Goal: Find specific page/section: Find specific page/section

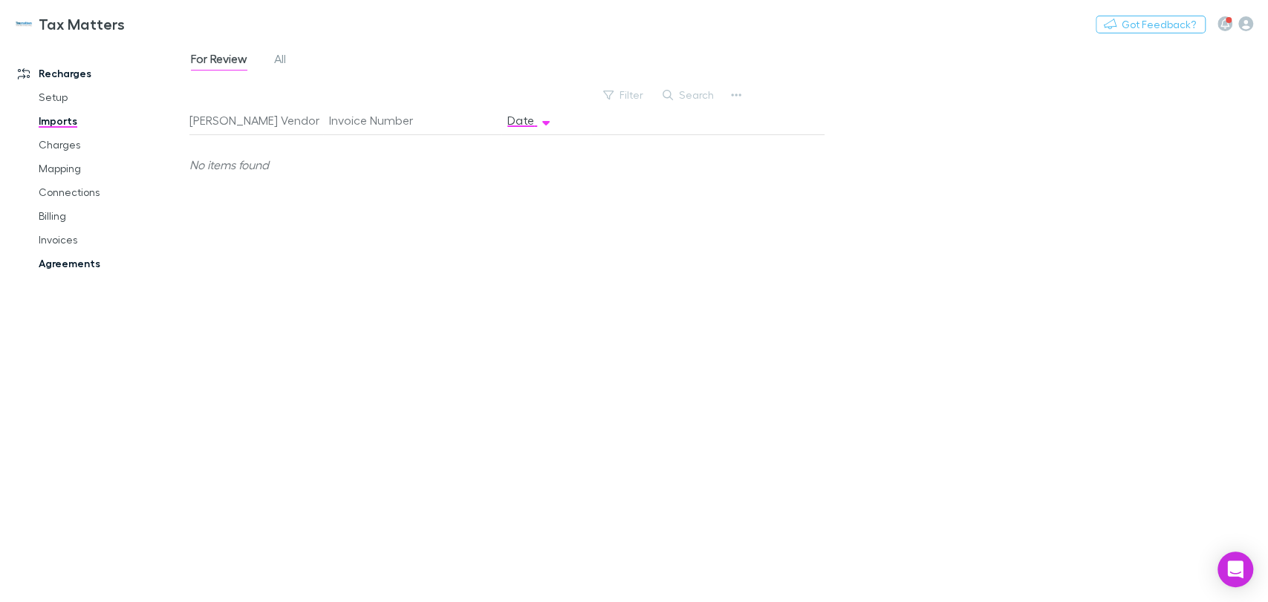
click at [60, 264] on link "Agreements" at bounding box center [112, 264] width 177 height 24
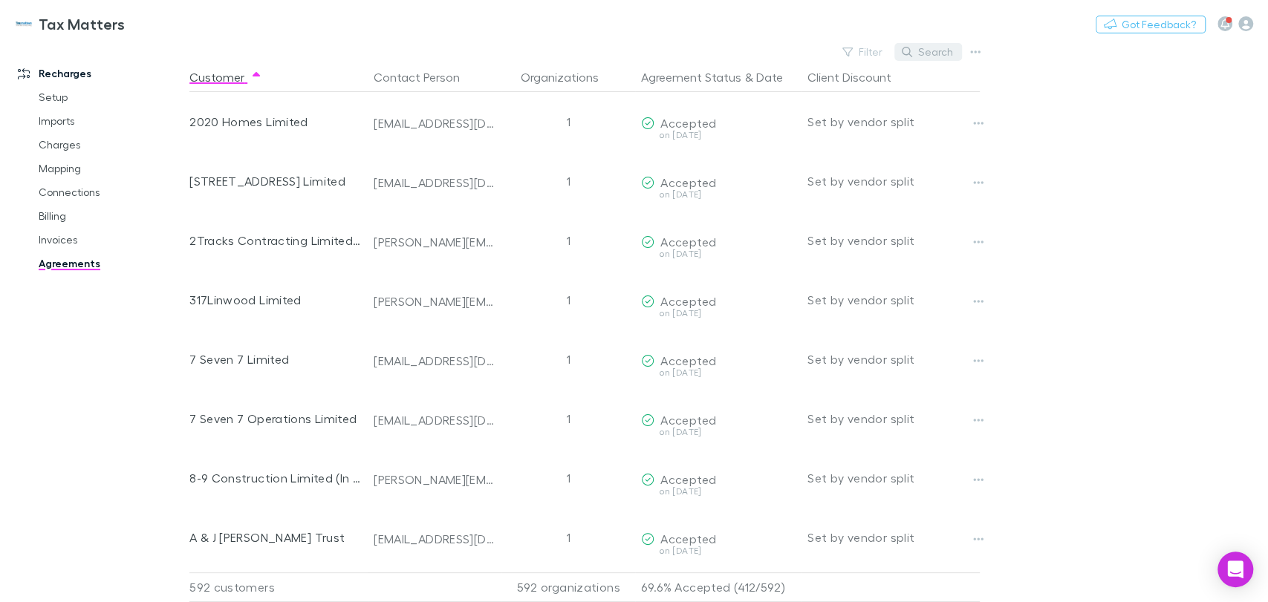
click at [924, 50] on button "Search" at bounding box center [928, 52] width 68 height 18
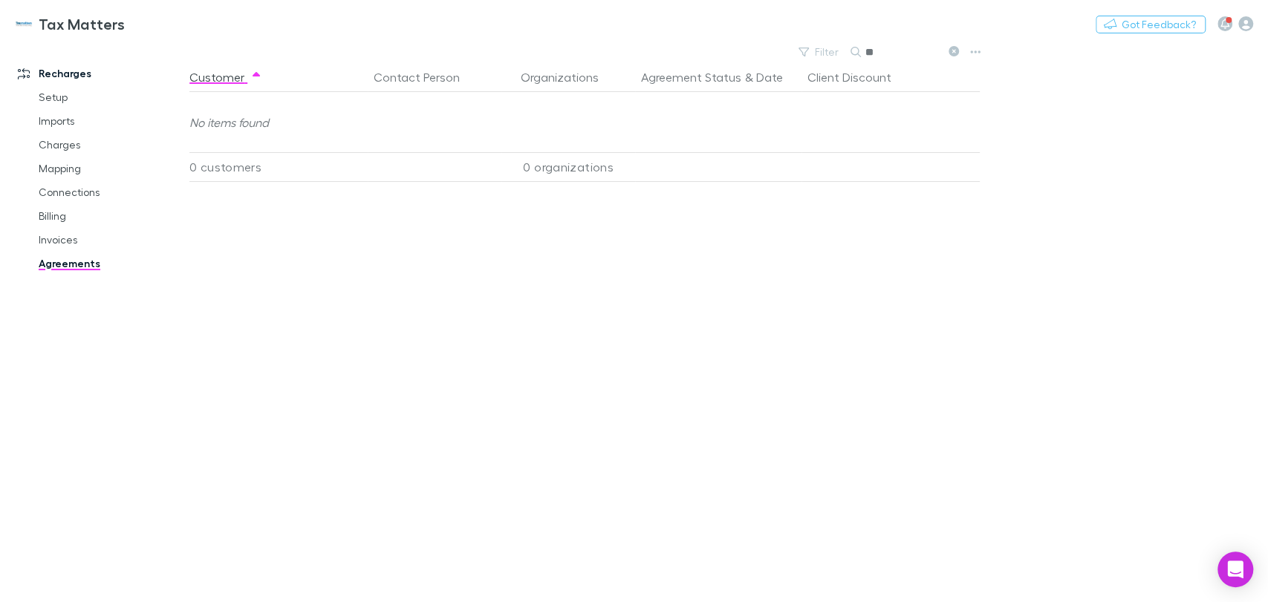
type input "*"
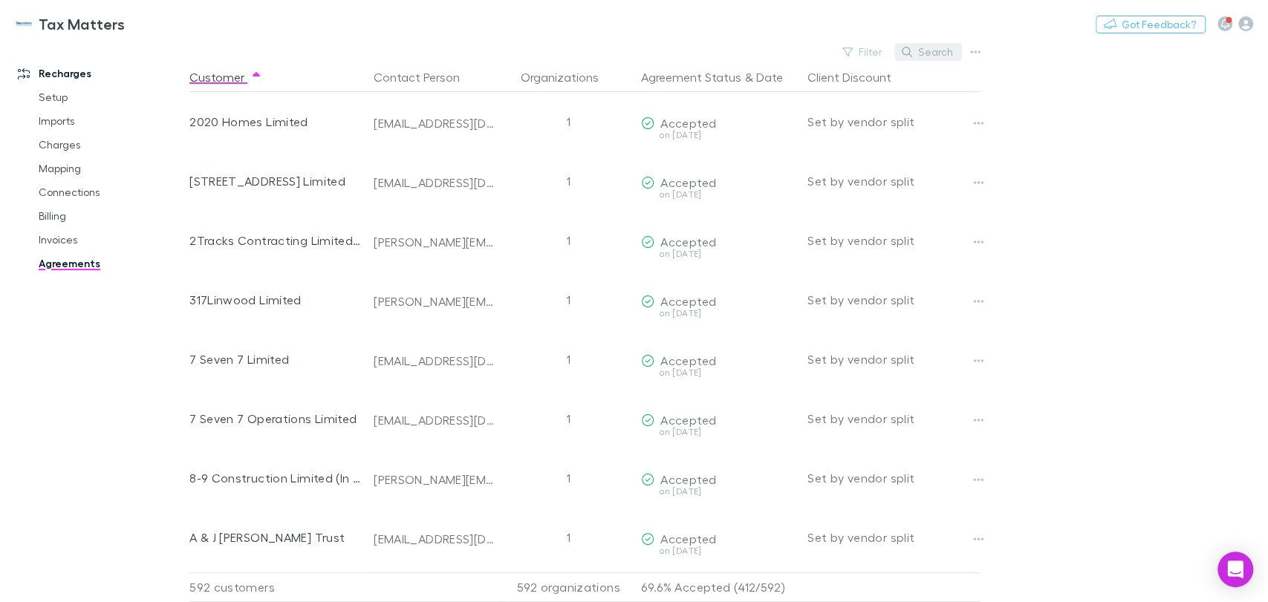
click at [928, 51] on button "Search" at bounding box center [928, 52] width 68 height 18
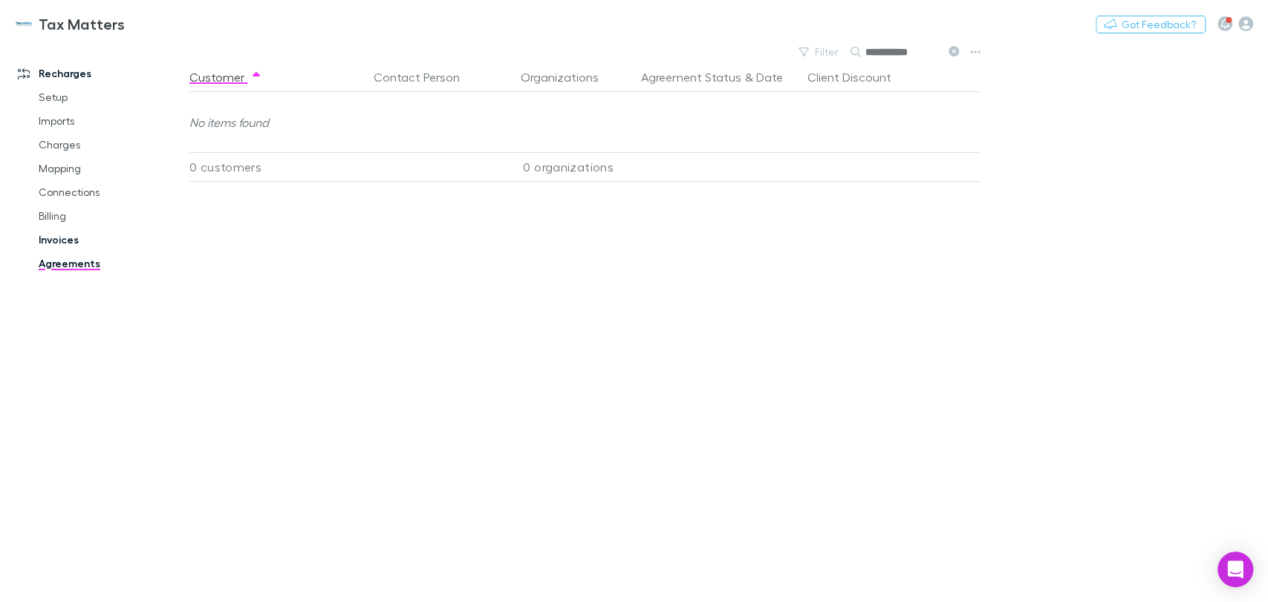
type input "**********"
click at [59, 238] on link "Invoices" at bounding box center [112, 240] width 177 height 24
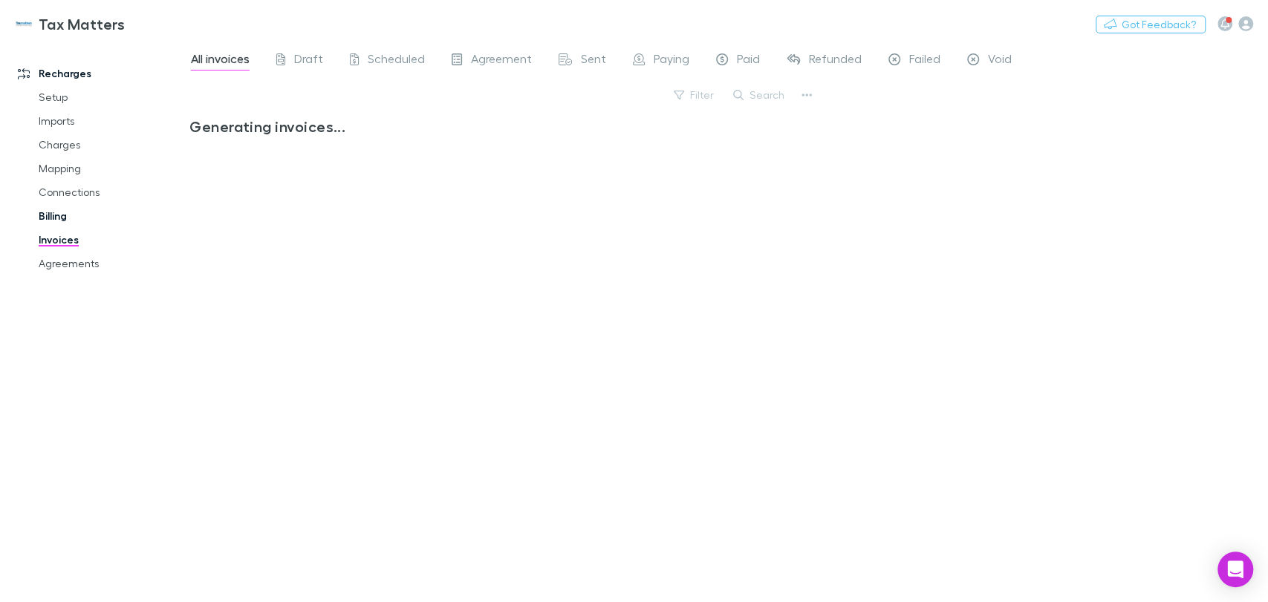
click at [58, 221] on link "Billing" at bounding box center [112, 216] width 177 height 24
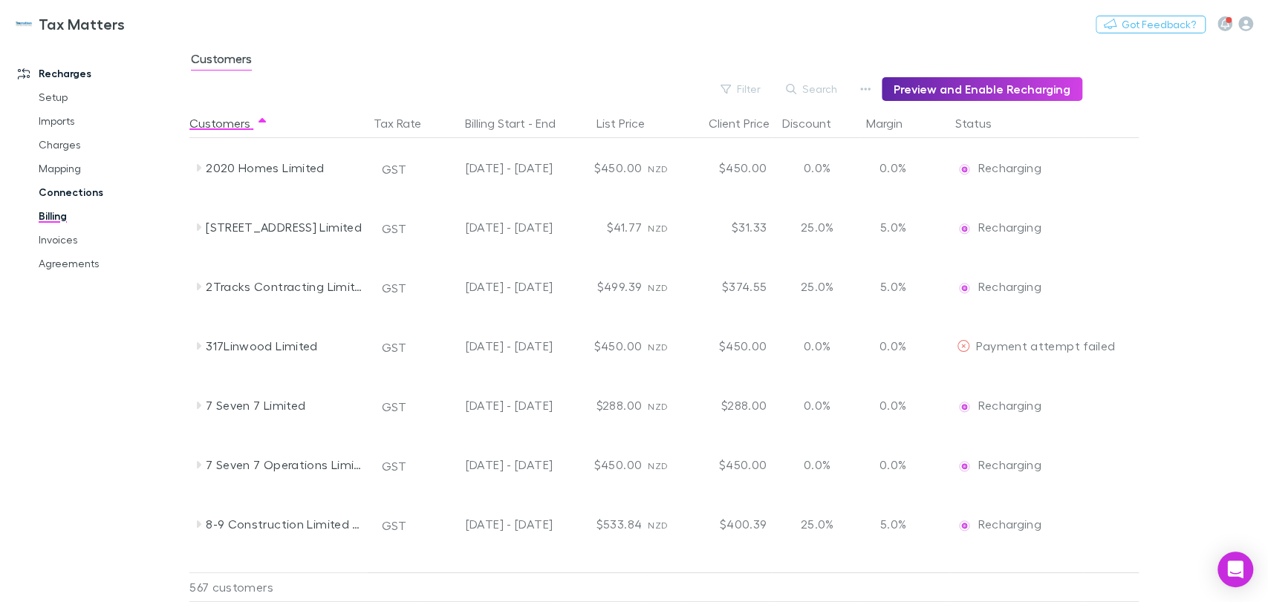
click at [57, 198] on link "Connections" at bounding box center [112, 192] width 177 height 24
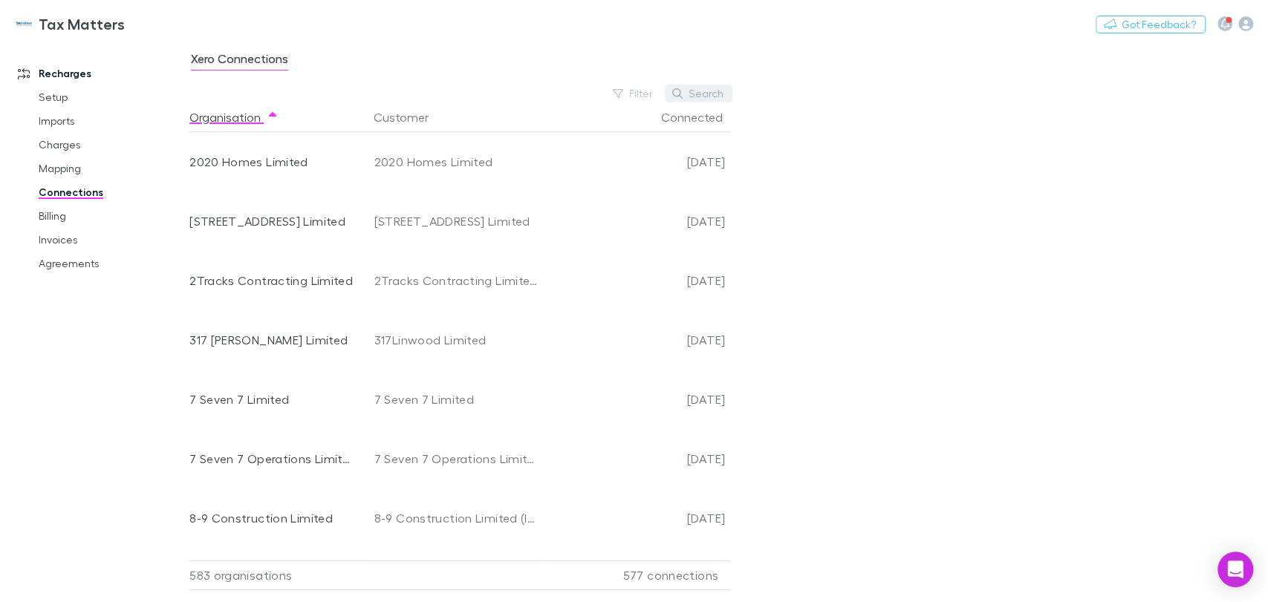
click at [697, 97] on button "Search" at bounding box center [699, 94] width 68 height 18
type input "*"
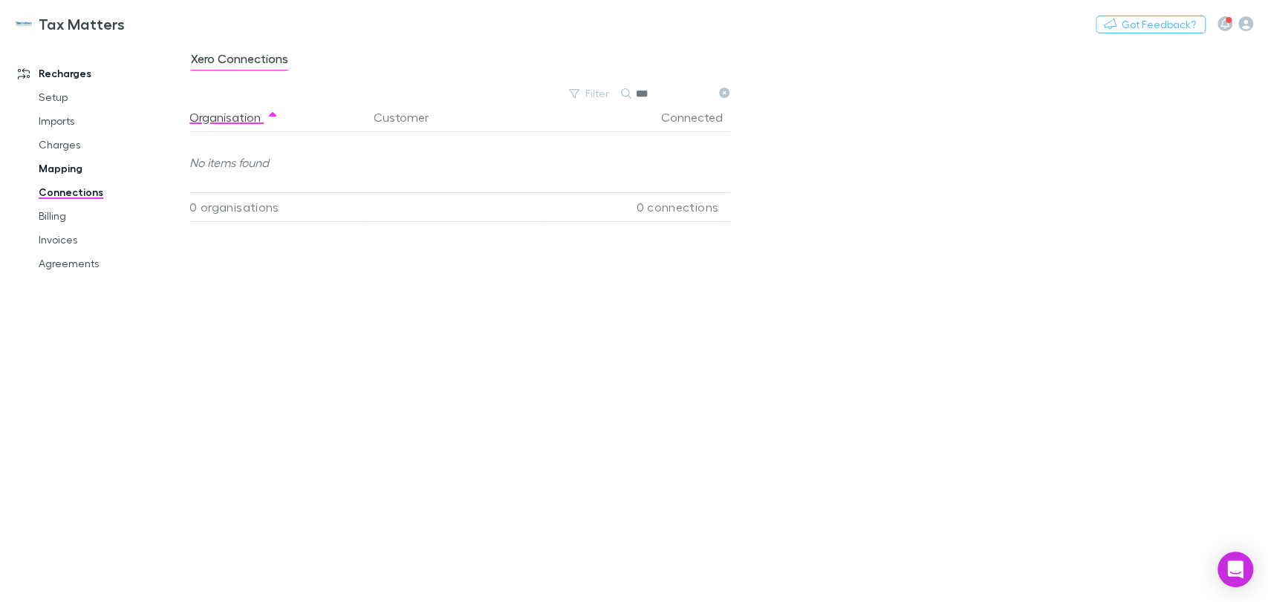
type input "***"
click at [53, 168] on link "Mapping" at bounding box center [112, 169] width 177 height 24
click at [367, 59] on span "Skipped" at bounding box center [382, 60] width 44 height 19
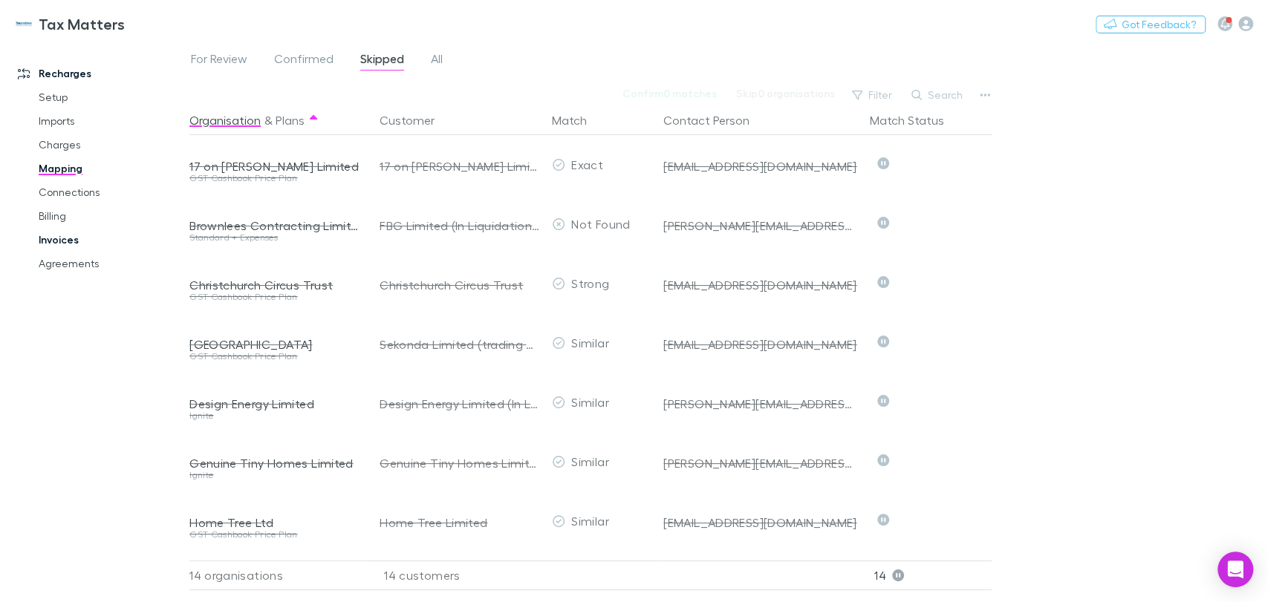
click at [62, 235] on link "Invoices" at bounding box center [112, 240] width 177 height 24
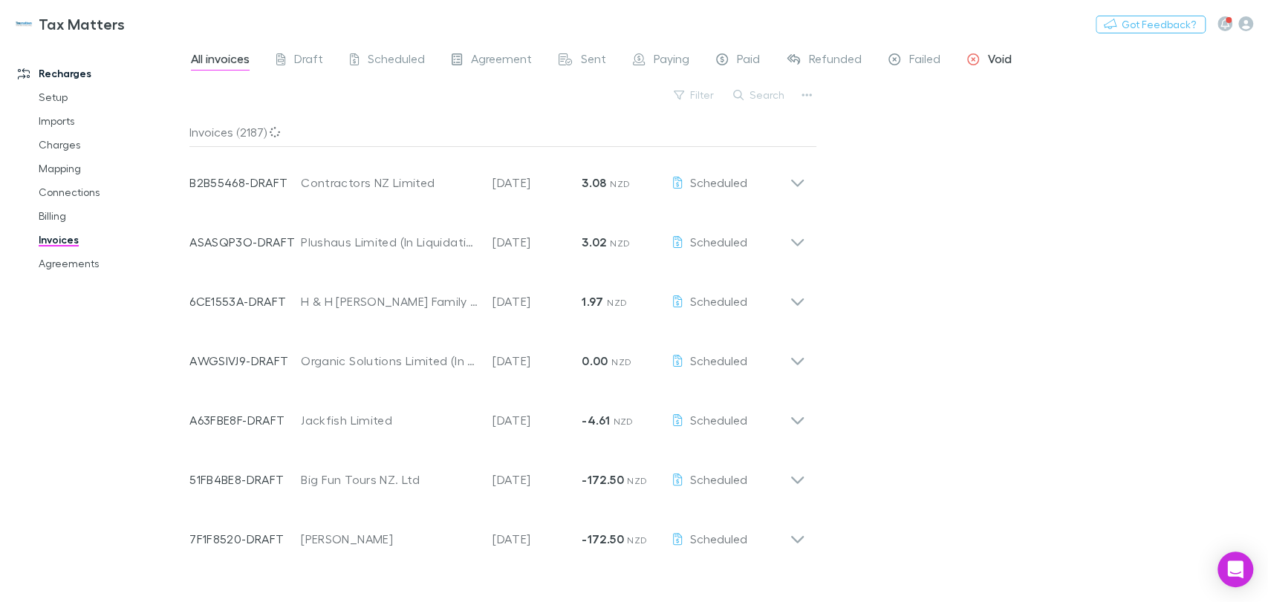
click at [1000, 59] on span "Void" at bounding box center [1000, 60] width 24 height 19
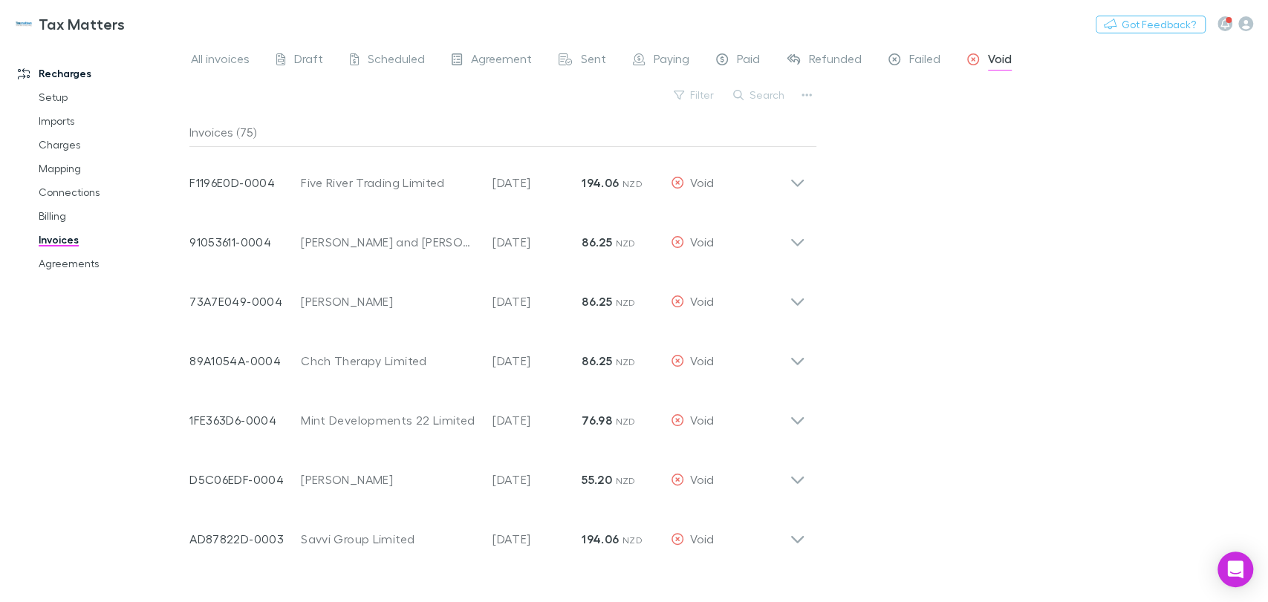
click at [1003, 62] on span "Void" at bounding box center [1000, 60] width 24 height 19
click at [760, 98] on button "Search" at bounding box center [760, 95] width 68 height 18
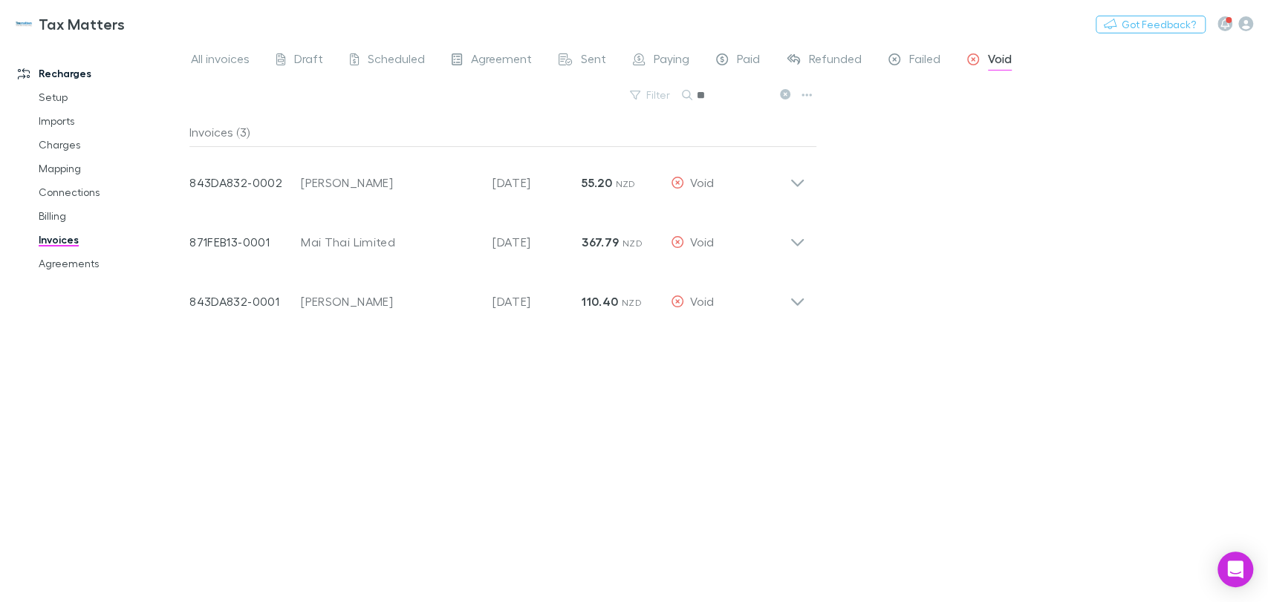
type input "*"
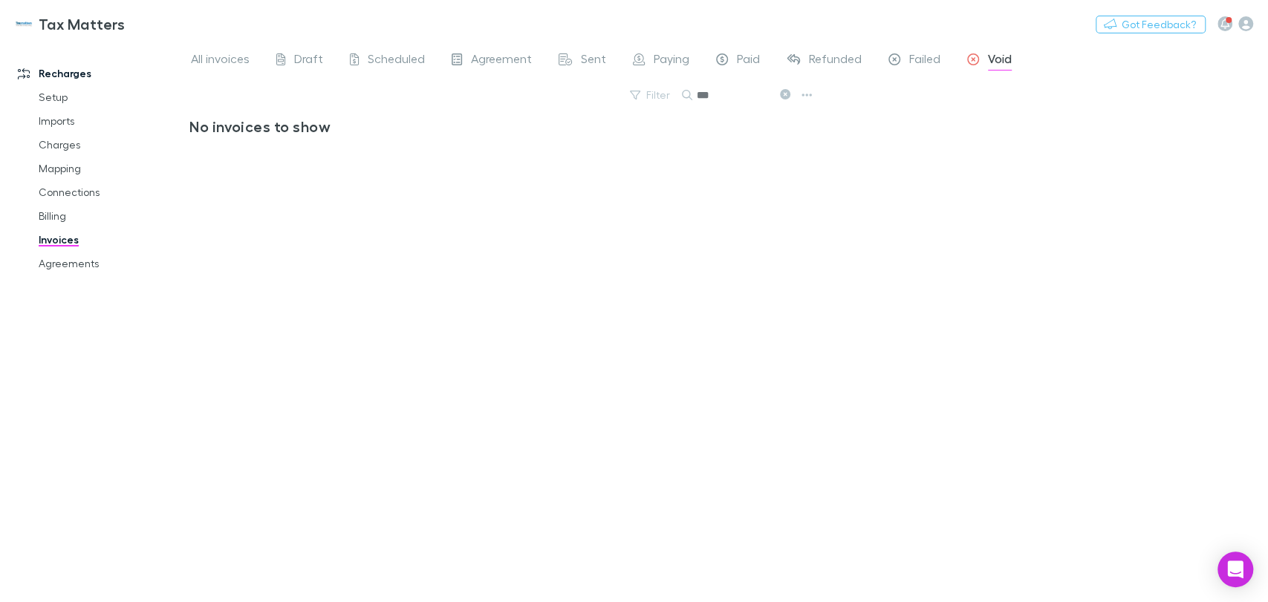
type input "***"
